Goal: Task Accomplishment & Management: Use online tool/utility

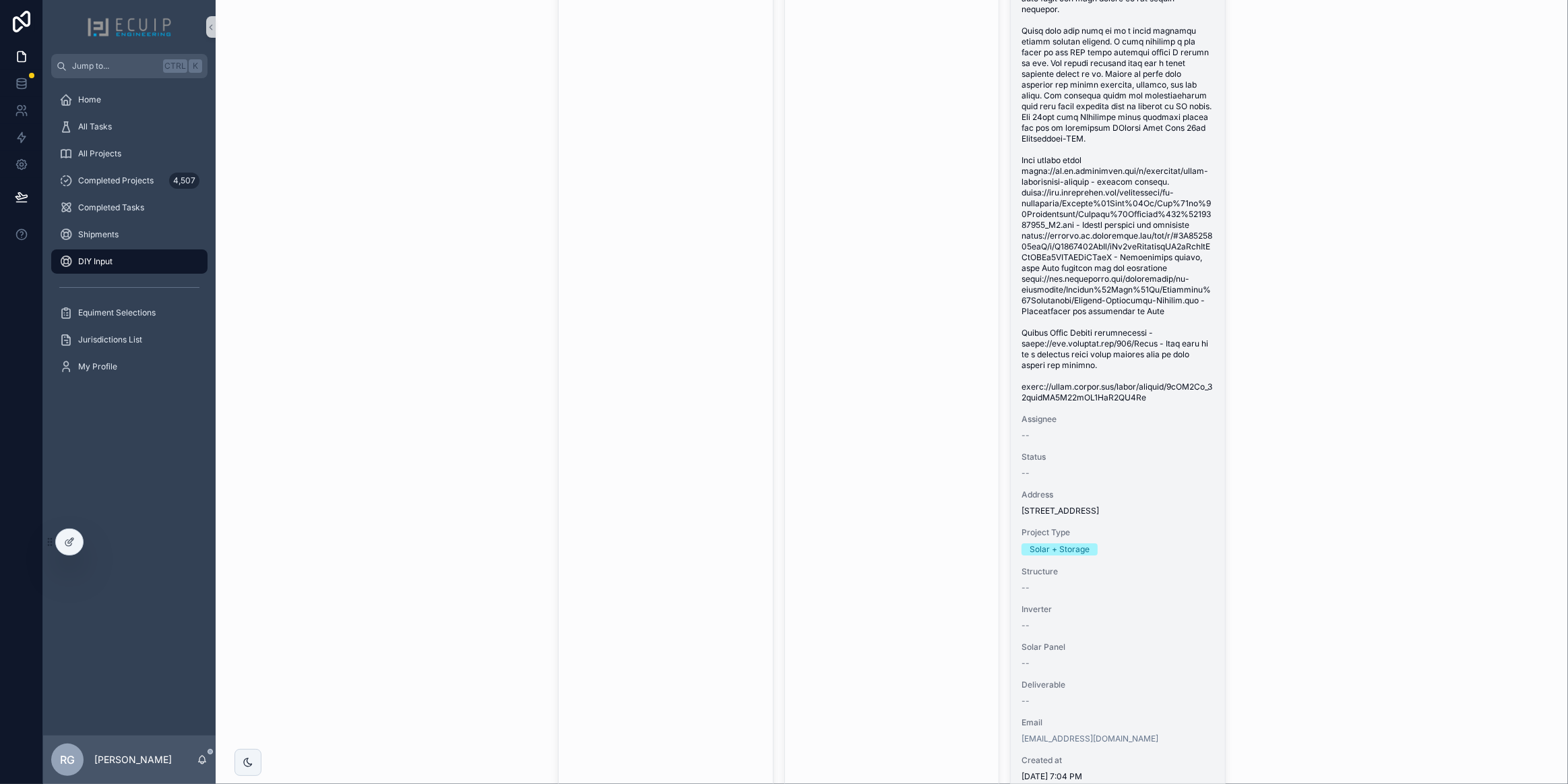
scroll to position [4691, 0]
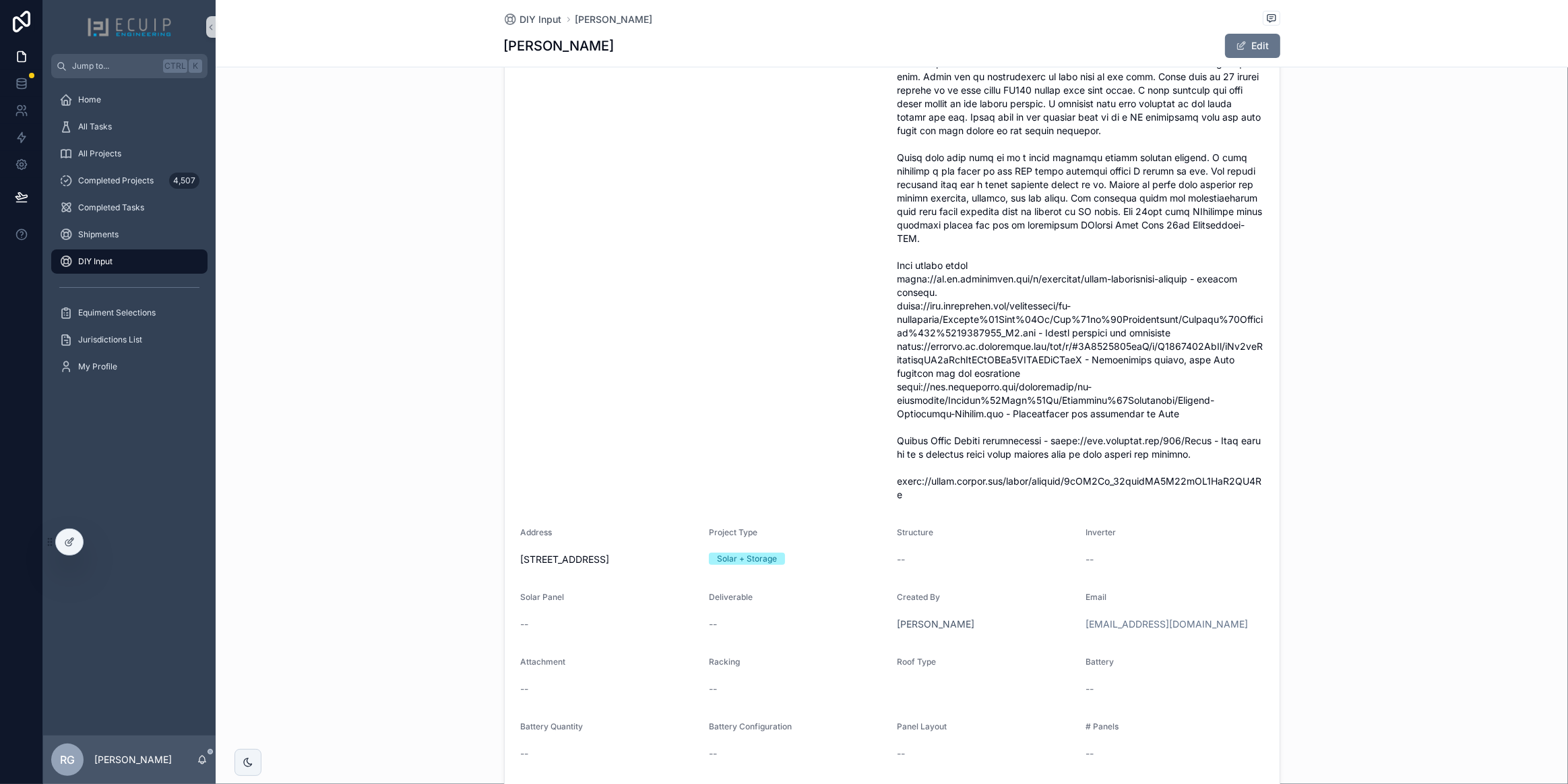
scroll to position [414, 0]
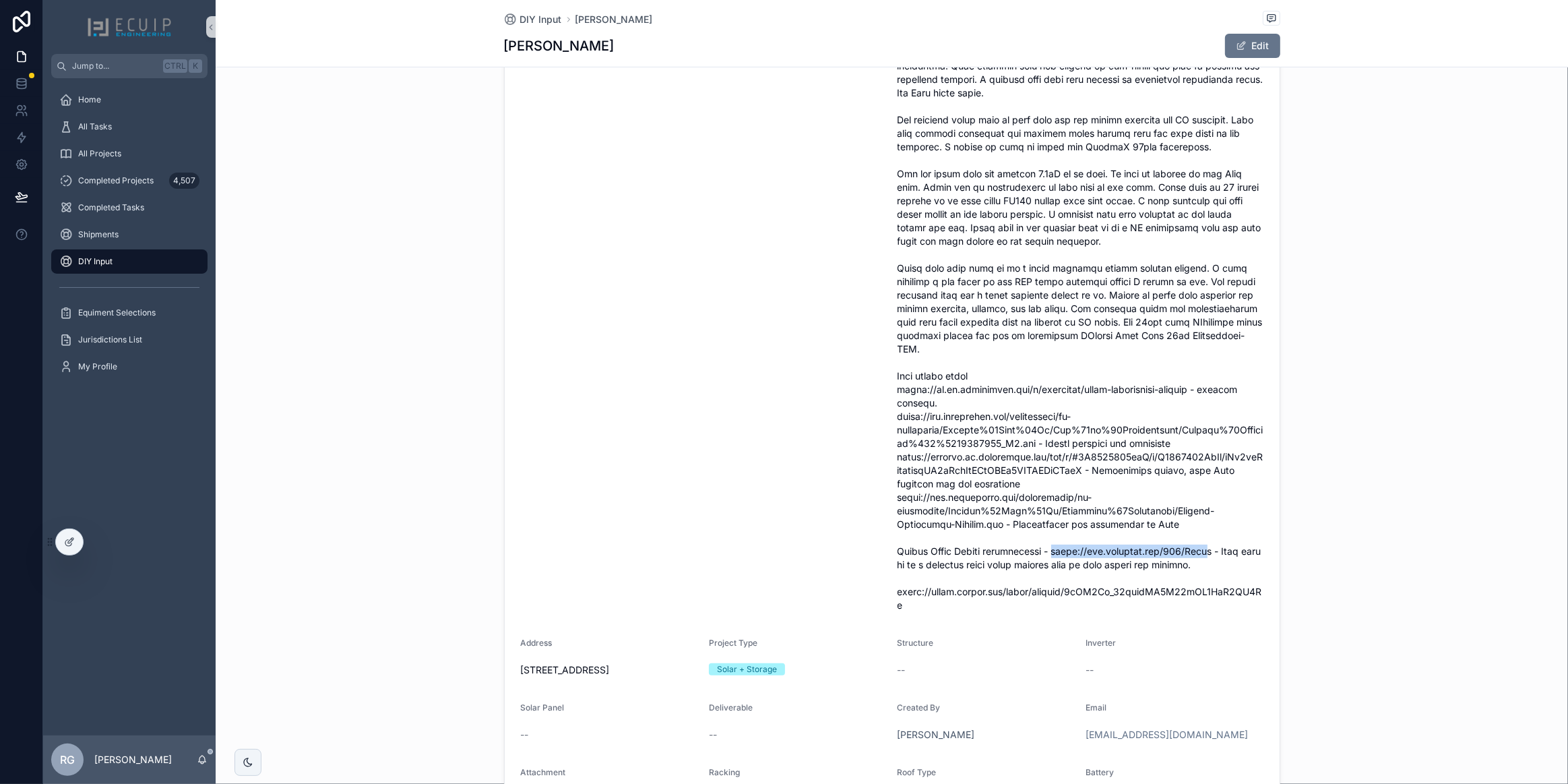
drag, startPoint x: 1214, startPoint y: 549, endPoint x: 1053, endPoint y: 552, distance: 161.0
click at [1053, 552] on span "scrollable content" at bounding box center [1080, 194] width 366 height 835
click at [1137, 548] on span "scrollable content" at bounding box center [1080, 194] width 366 height 835
drag, startPoint x: 1214, startPoint y: 551, endPoint x: 1053, endPoint y: 552, distance: 161.0
click at [1053, 552] on span "scrollable content" at bounding box center [1080, 194] width 366 height 835
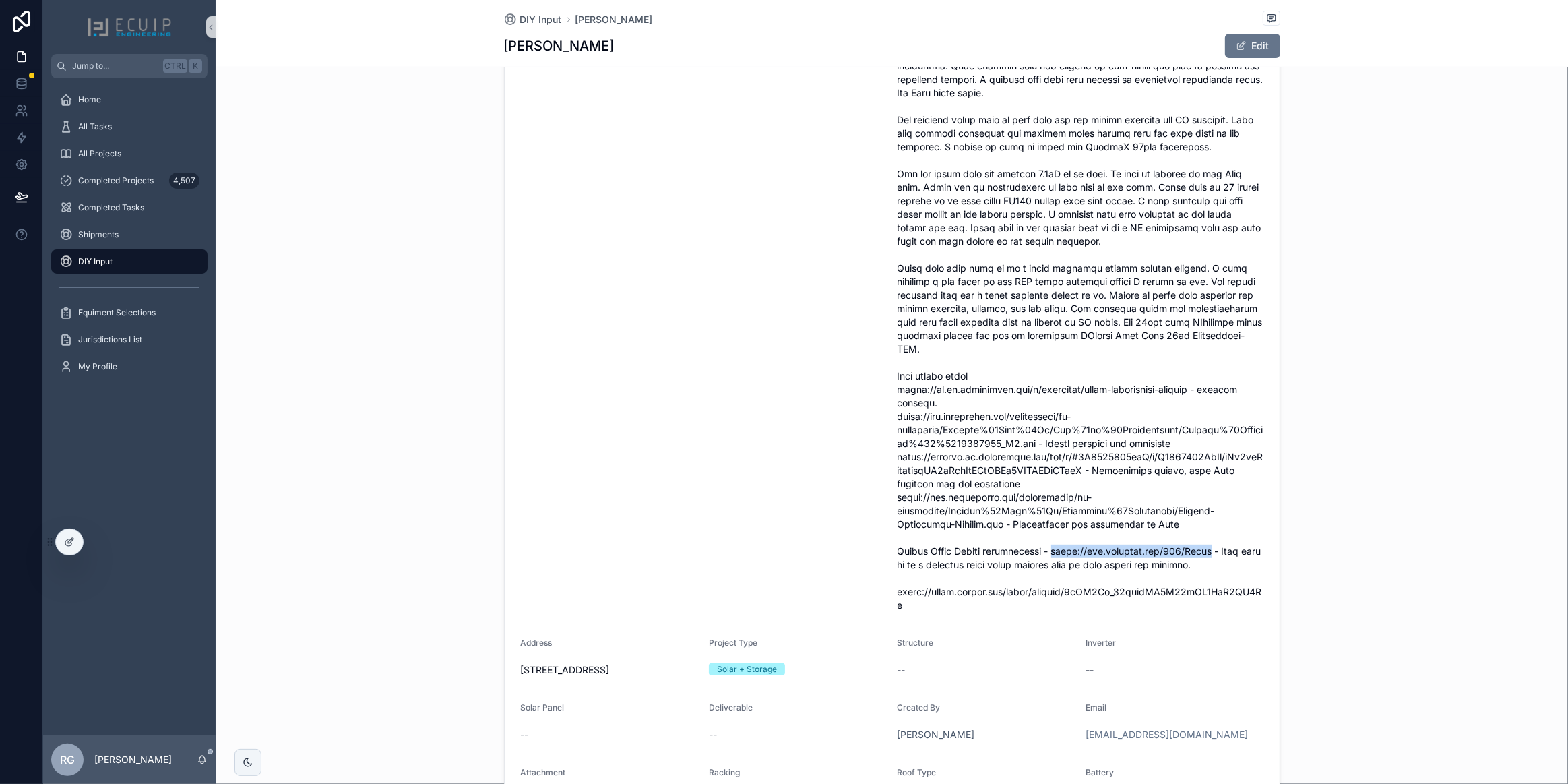
copy span "[URL][DOMAIN_NAME]"
drag, startPoint x: 893, startPoint y: 417, endPoint x: 913, endPoint y: 419, distance: 20.1
click at [913, 419] on span "scrollable content" at bounding box center [1080, 194] width 366 height 835
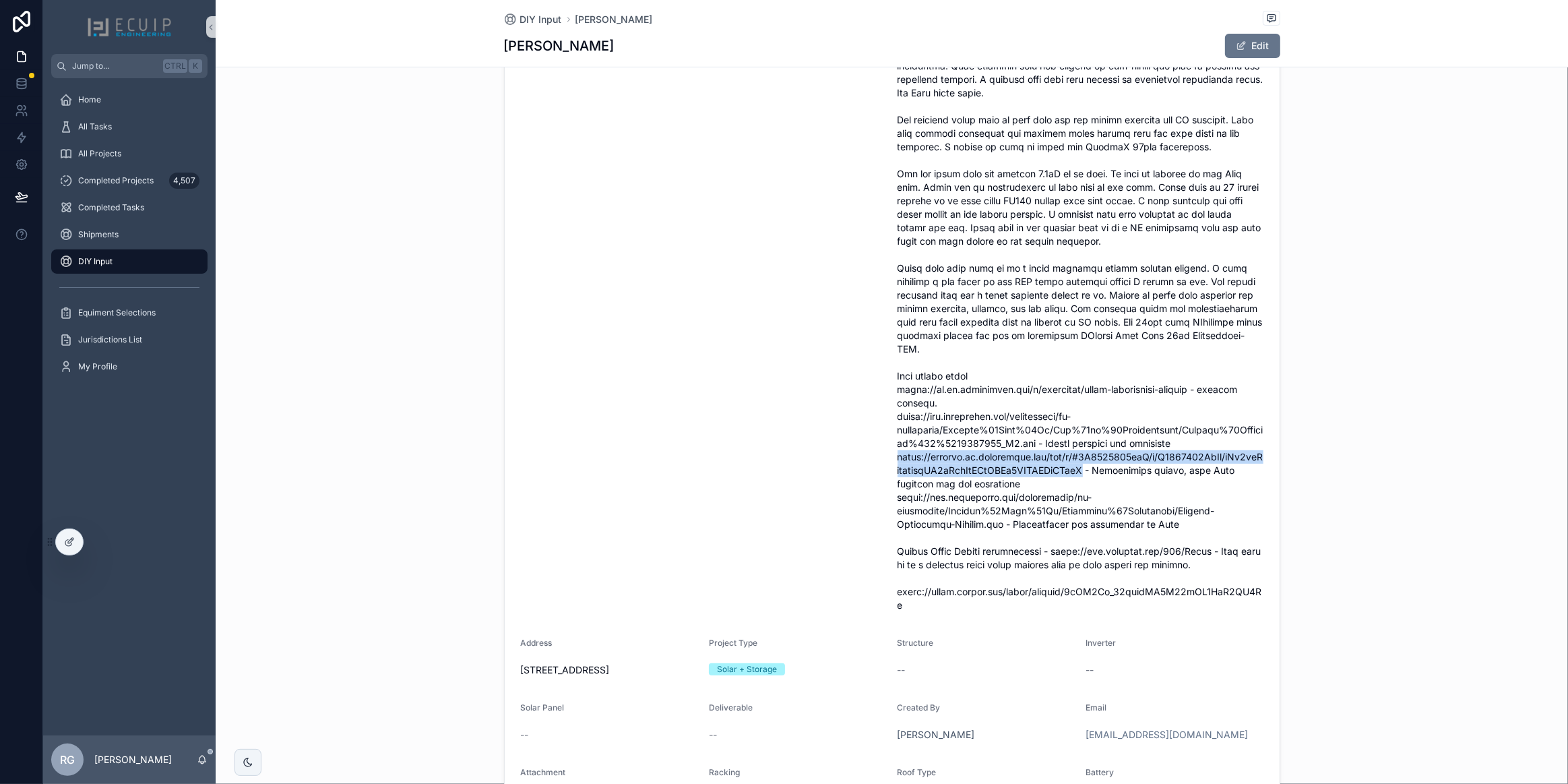
drag, startPoint x: 893, startPoint y: 454, endPoint x: 1086, endPoint y: 472, distance: 193.8
click at [1086, 472] on span "scrollable content" at bounding box center [1080, 194] width 366 height 835
copy span "[URL][DOMAIN_NAME]"
click at [135, 267] on div "DIY Input" at bounding box center [130, 261] width 141 height 21
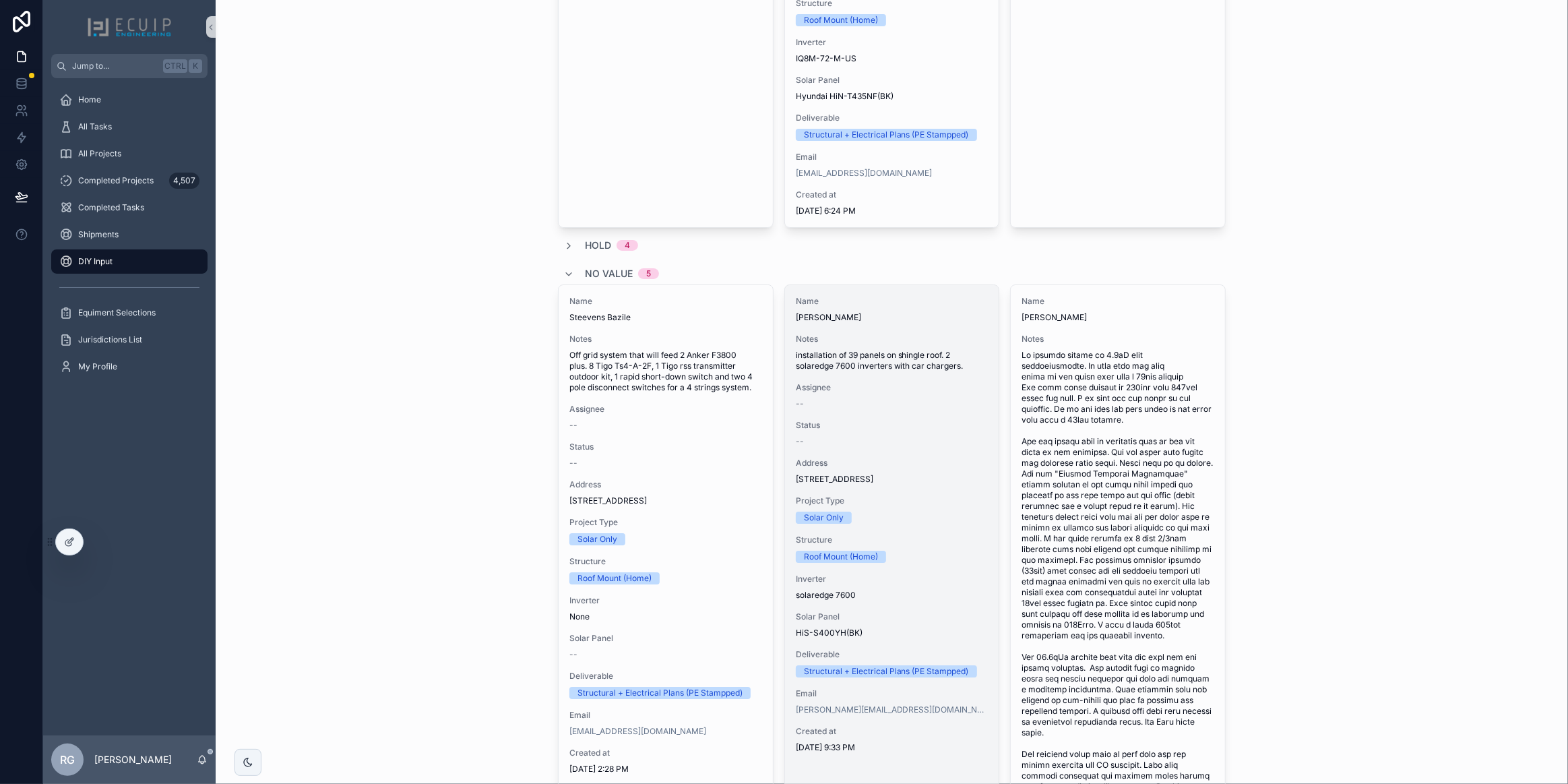
scroll to position [3800, 0]
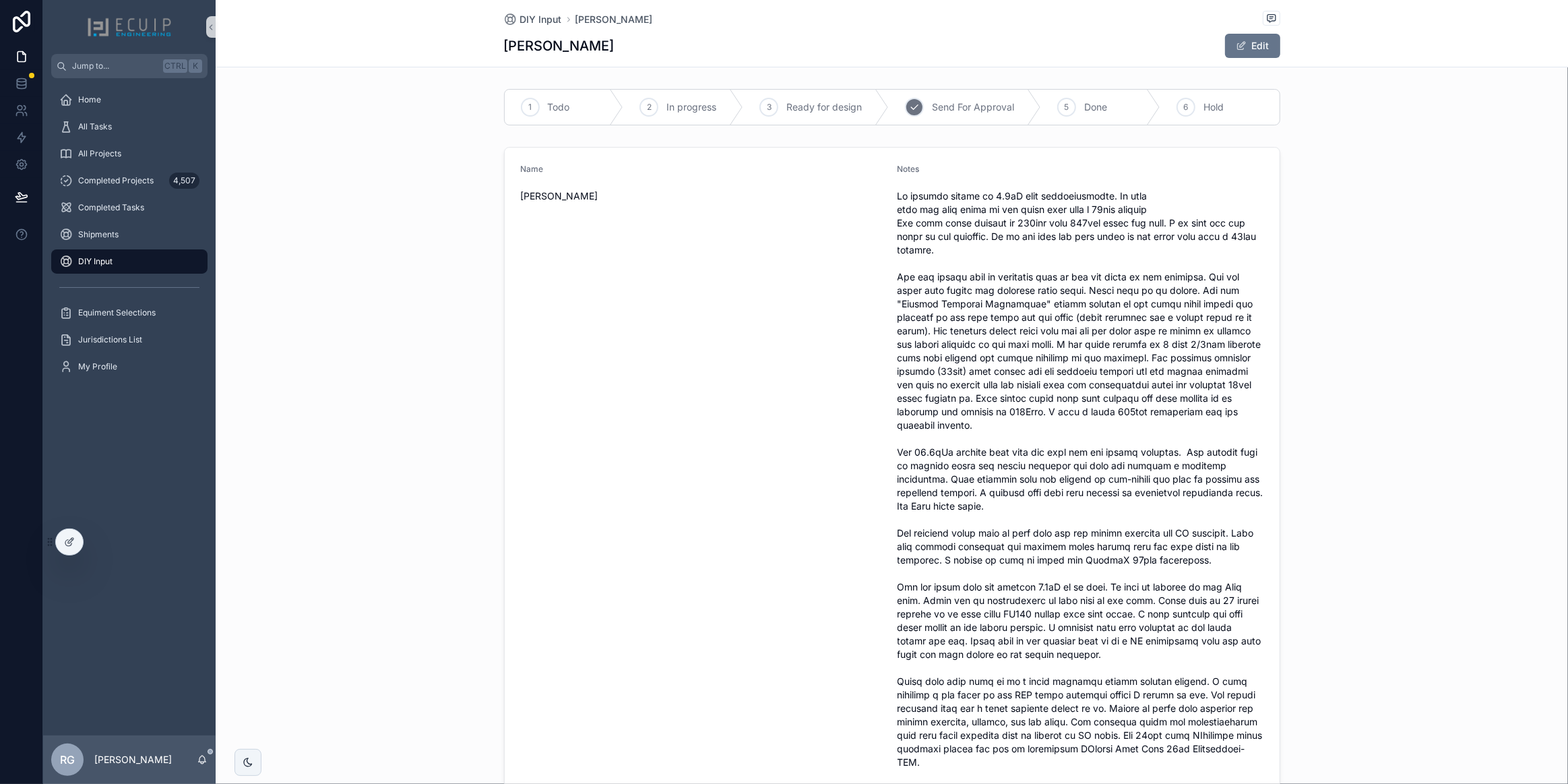
click at [939, 117] on div "4 Send For Approval" at bounding box center [964, 108] width 152 height 35
click at [154, 255] on div "DIY Input" at bounding box center [130, 261] width 141 height 21
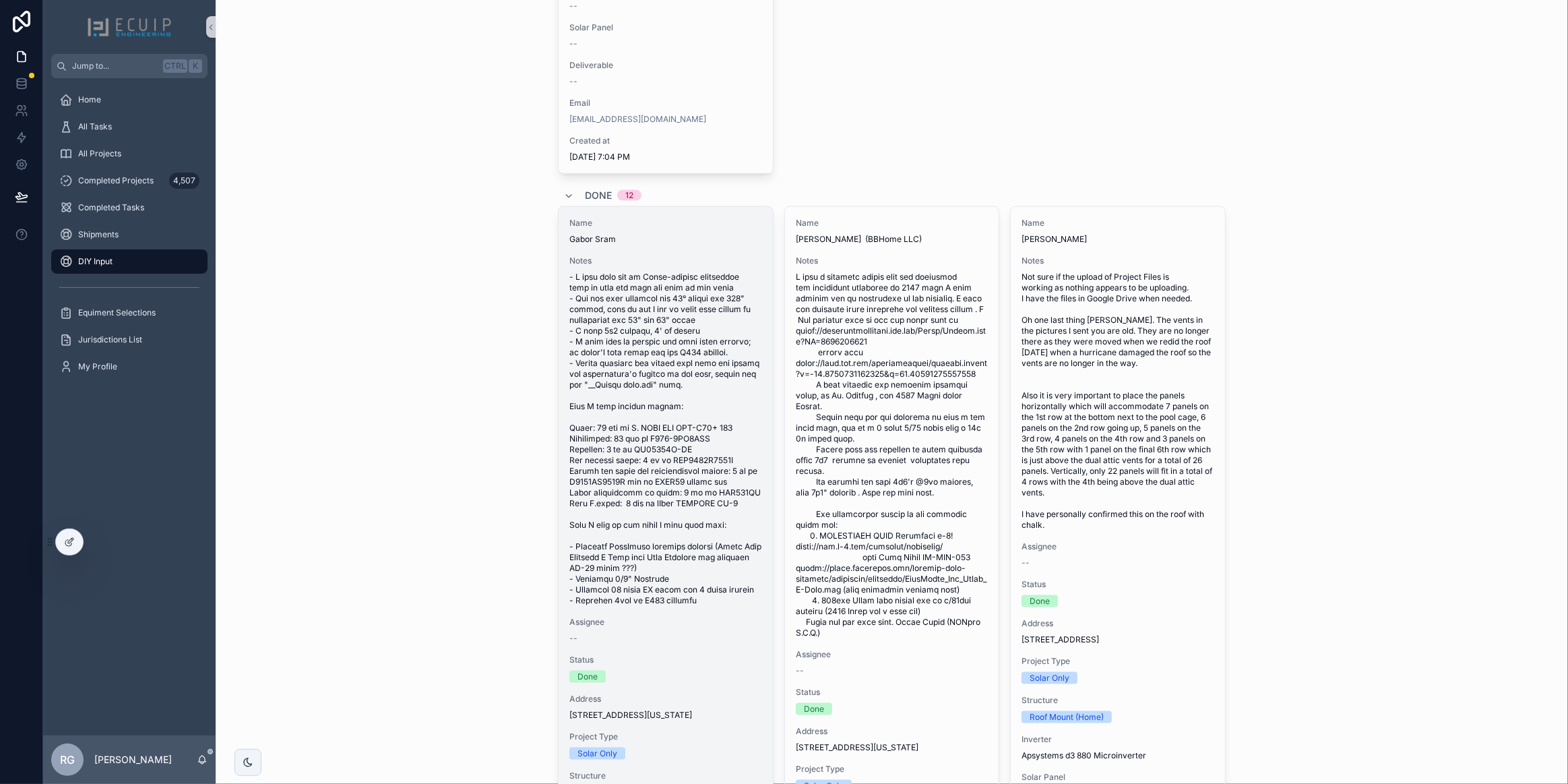
scroll to position [2083, 0]
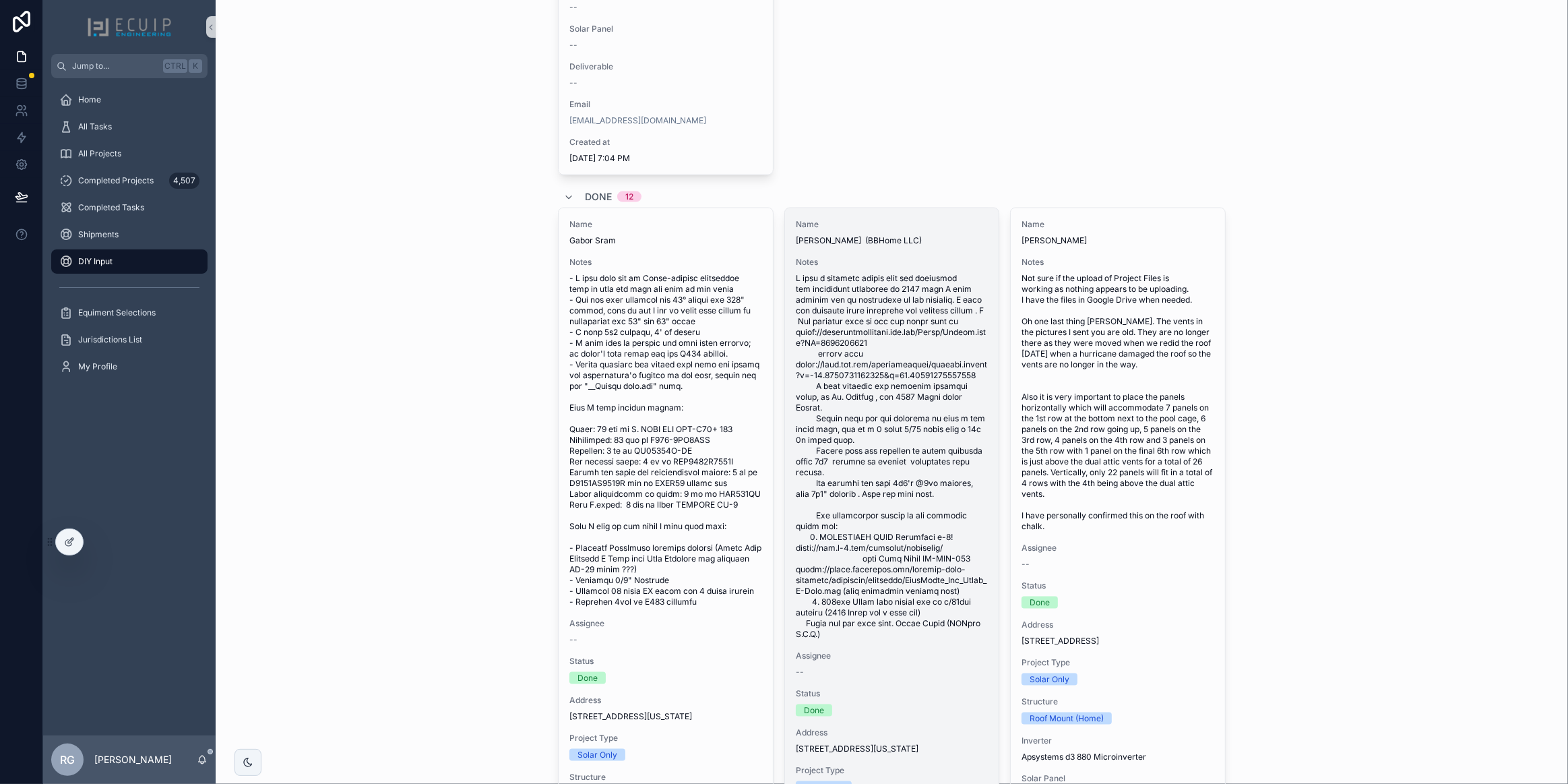
click at [846, 511] on span "scrollable content" at bounding box center [892, 456] width 193 height 367
